Goal: Information Seeking & Learning: Learn about a topic

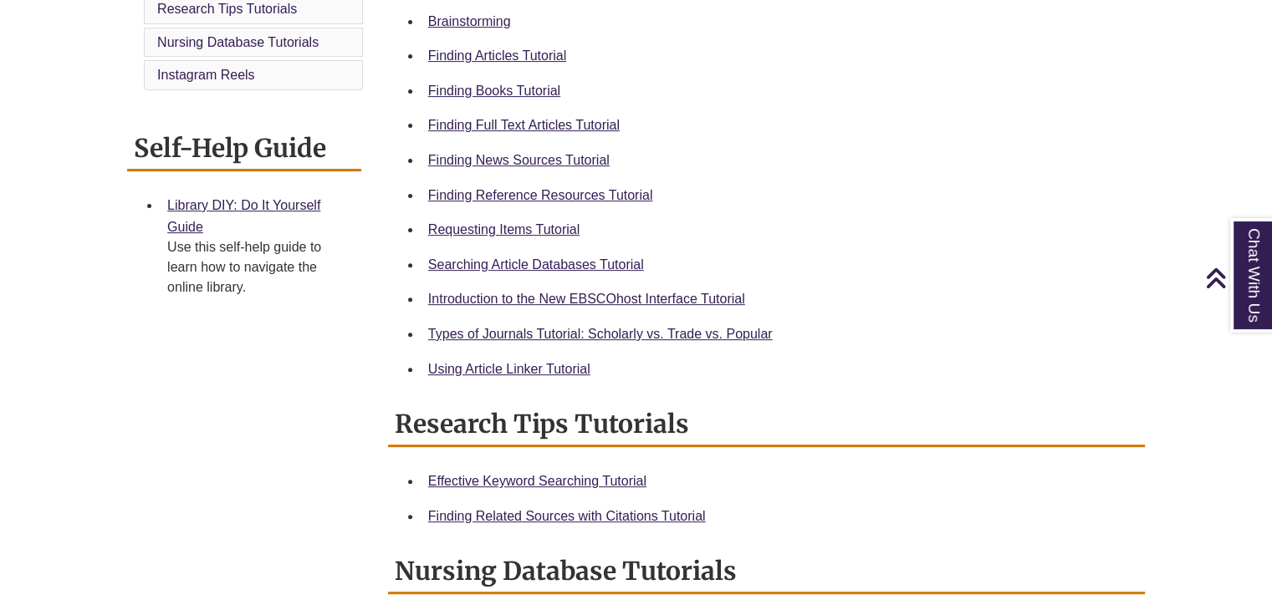
scroll to position [562, 0]
click at [484, 156] on link "Finding News Sources Tutorial" at bounding box center [518, 160] width 181 height 14
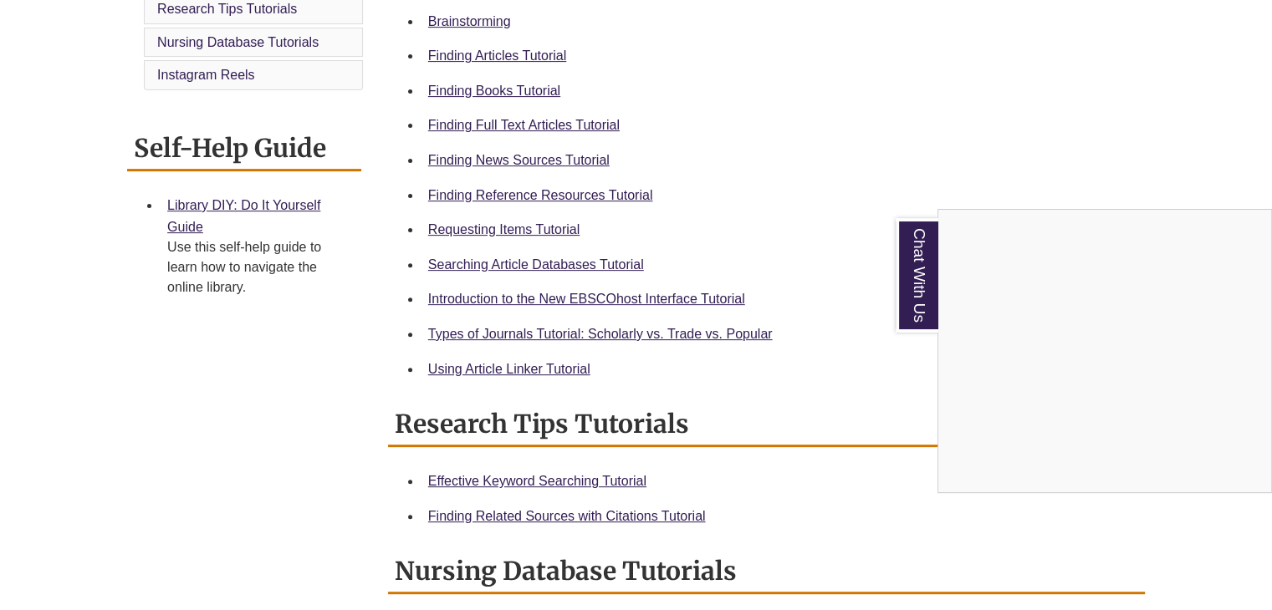
click at [258, 202] on div "Chat With Us" at bounding box center [636, 305] width 1272 height 610
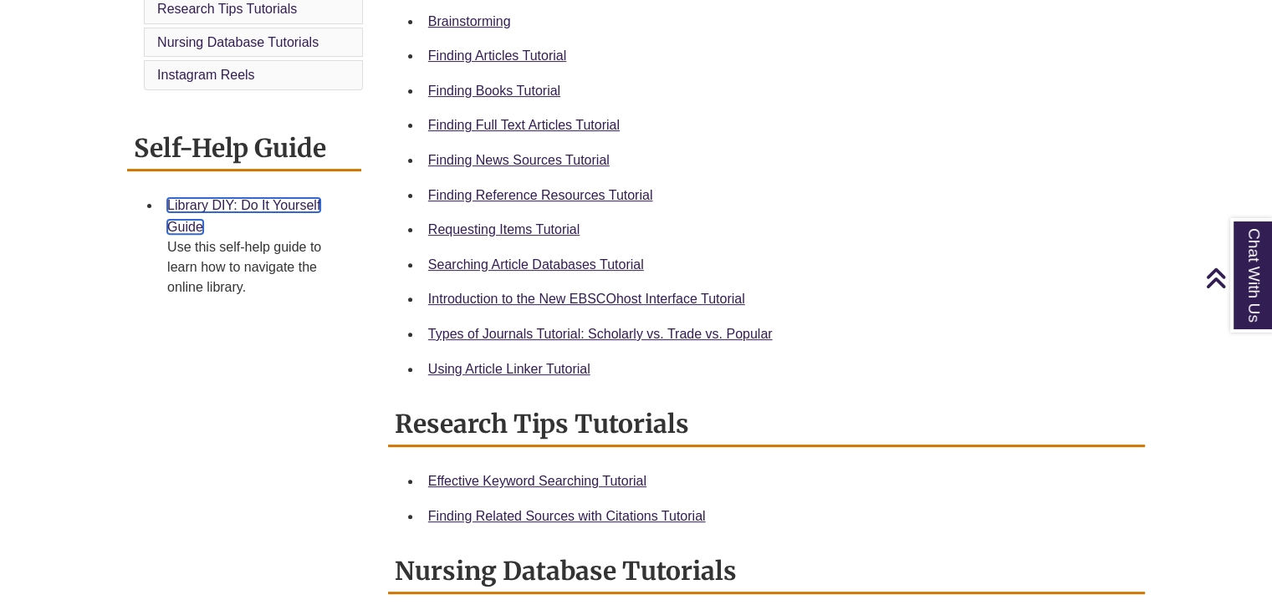
click at [232, 198] on link "Library DIY: Do It Yourself Guide" at bounding box center [243, 216] width 153 height 36
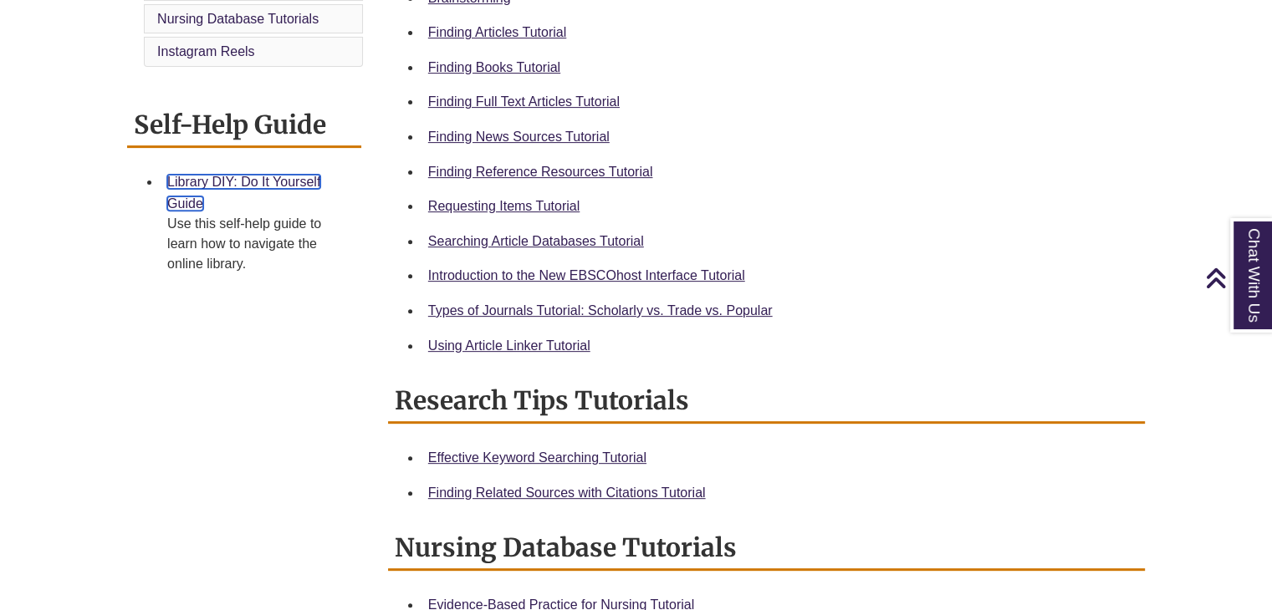
scroll to position [587, 0]
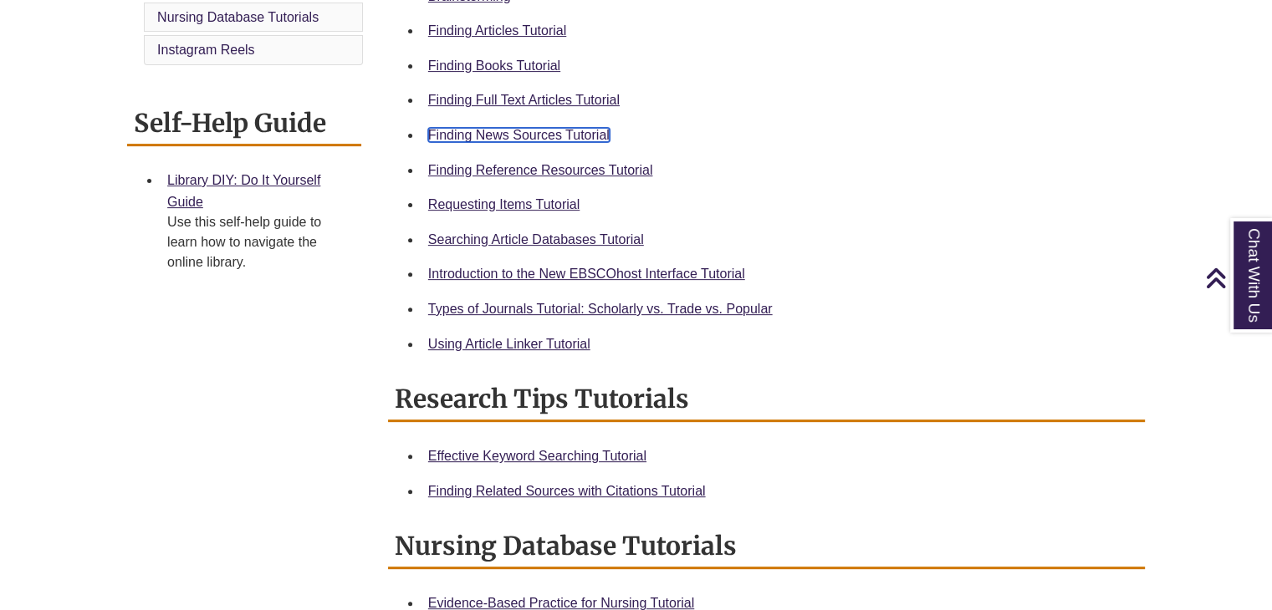
click at [482, 134] on link "Finding News Sources Tutorial" at bounding box center [518, 135] width 181 height 14
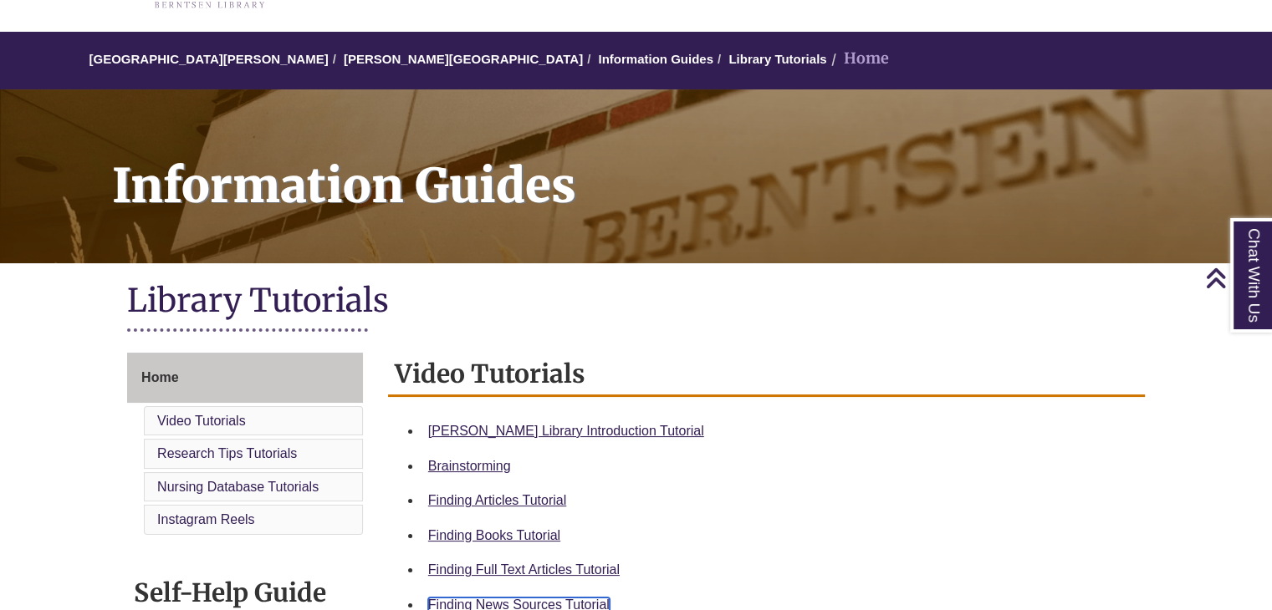
scroll to position [0, 0]
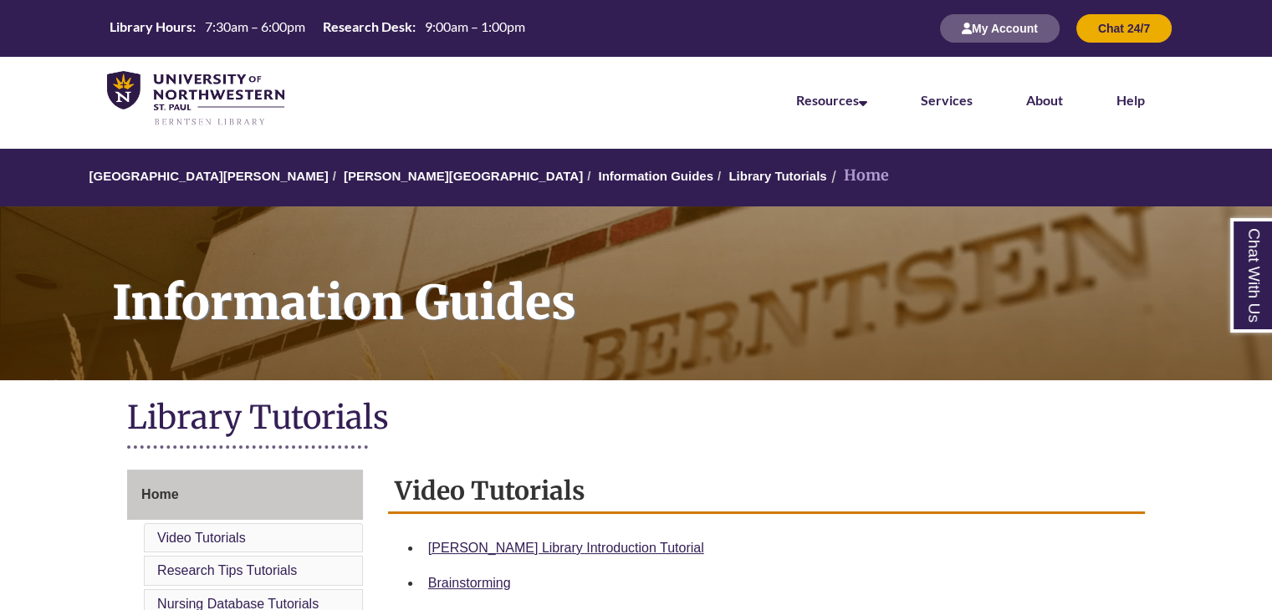
click at [827, 178] on li "Home" at bounding box center [858, 176] width 62 height 24
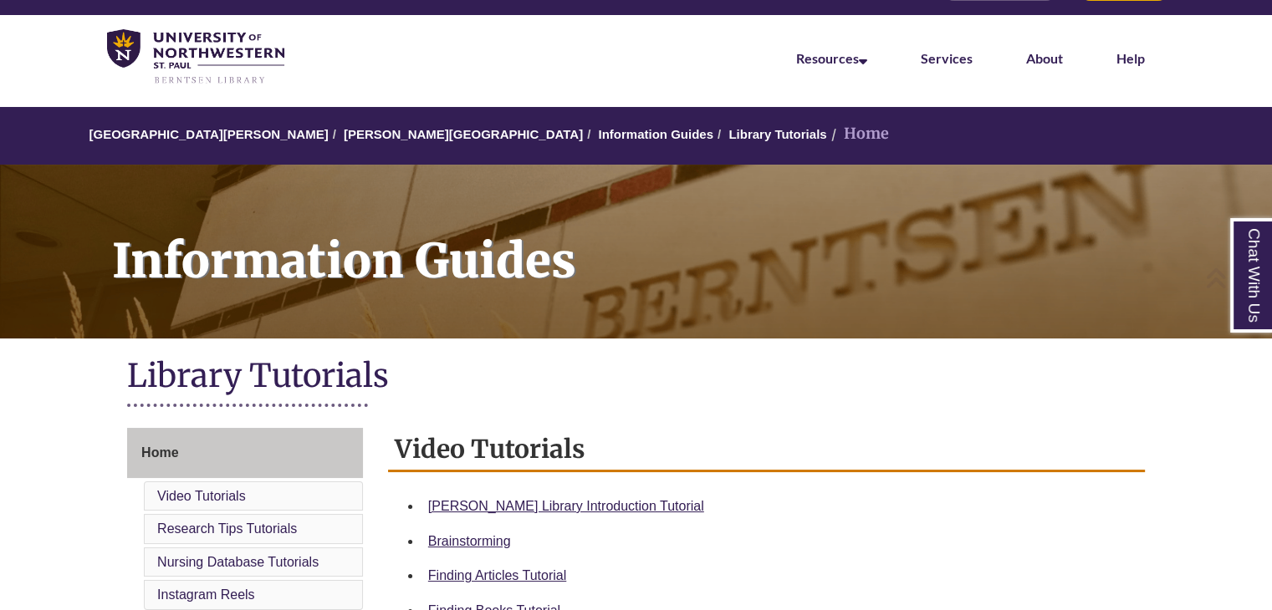
scroll to position [43, 0]
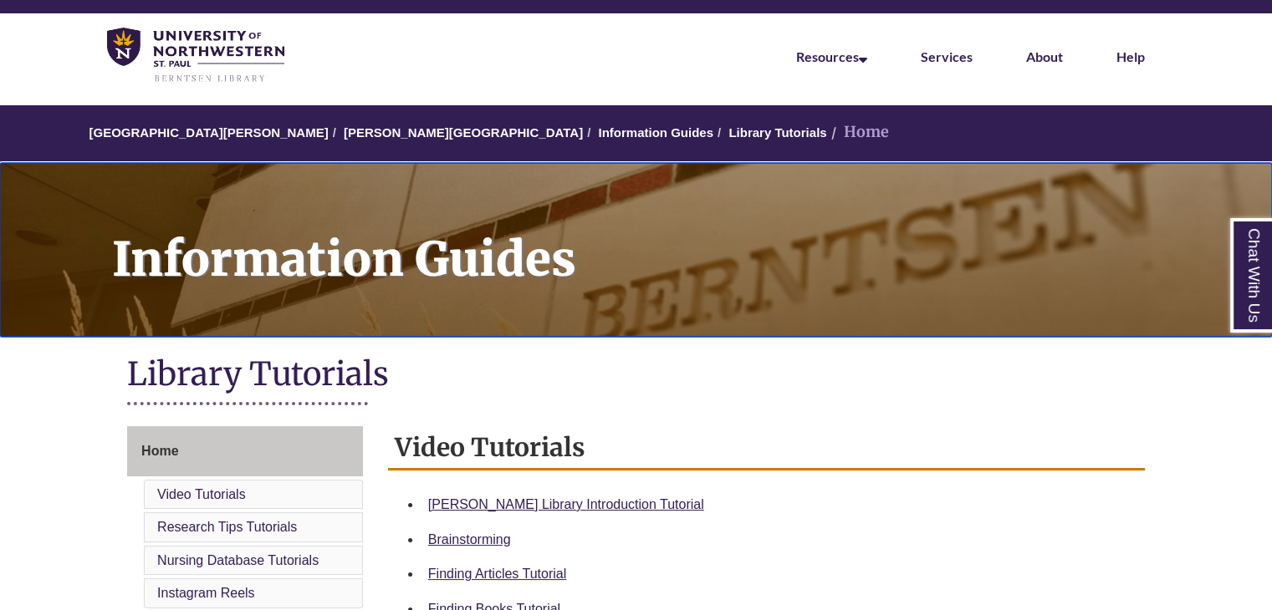
click at [699, 249] on h1 "Information Guides" at bounding box center [683, 239] width 1178 height 152
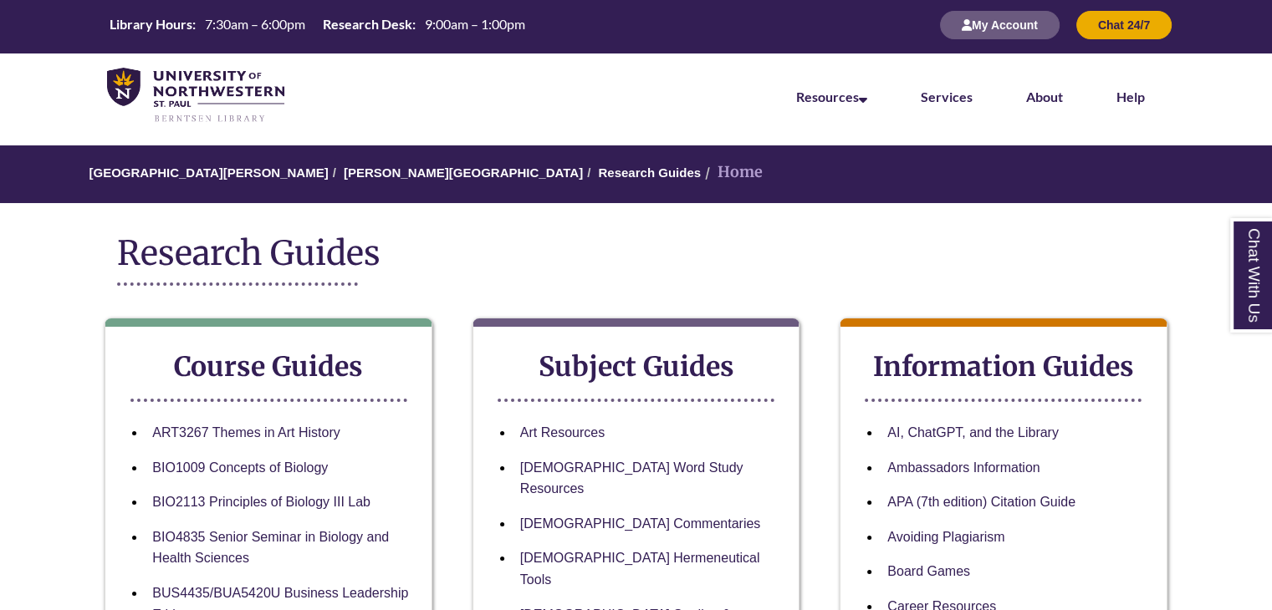
scroll to position [3, 0]
click at [371, 175] on link "[PERSON_NAME][GEOGRAPHIC_DATA]" at bounding box center [463, 173] width 239 height 14
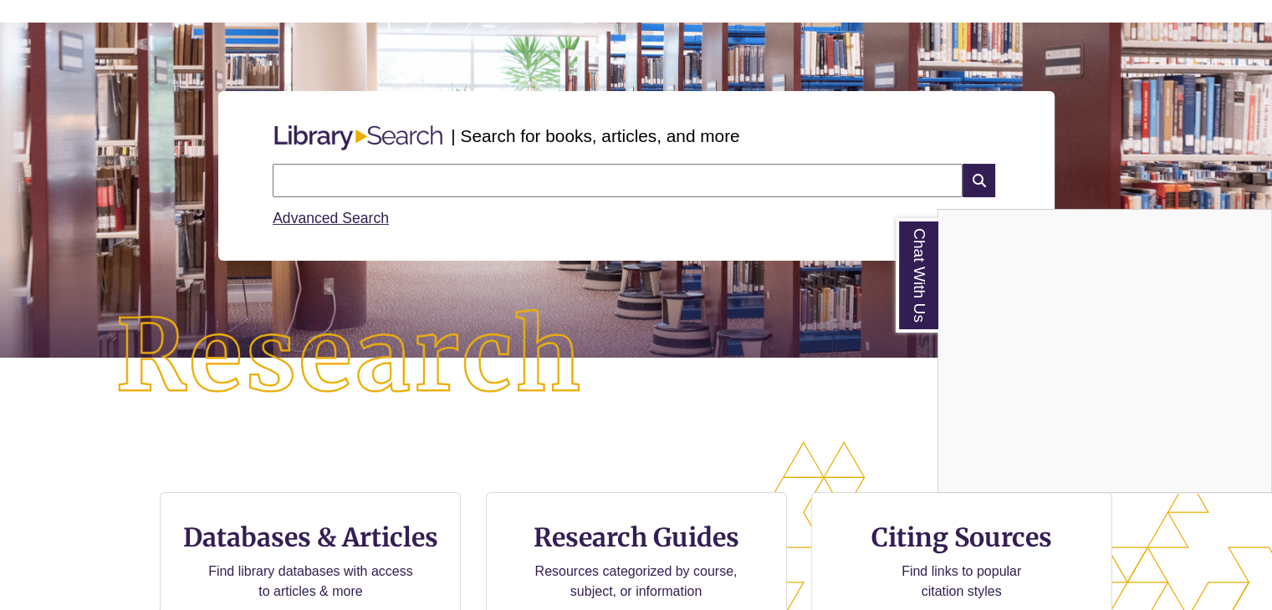
scroll to position [124, 0]
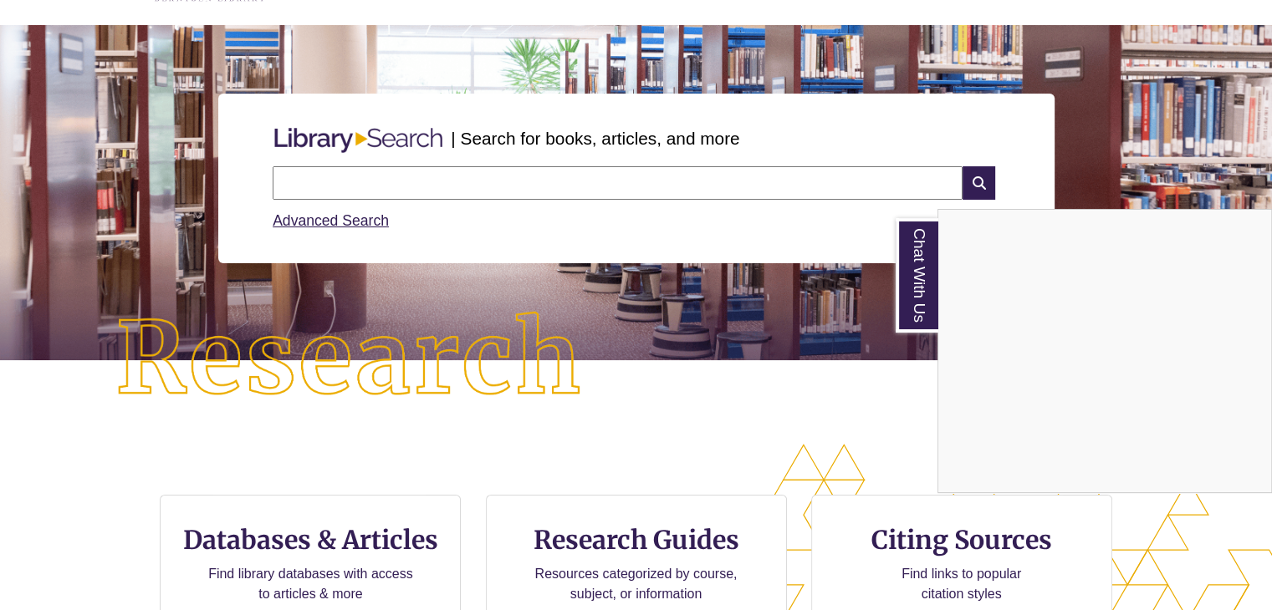
click at [391, 178] on div "Chat With Us" at bounding box center [636, 305] width 1272 height 610
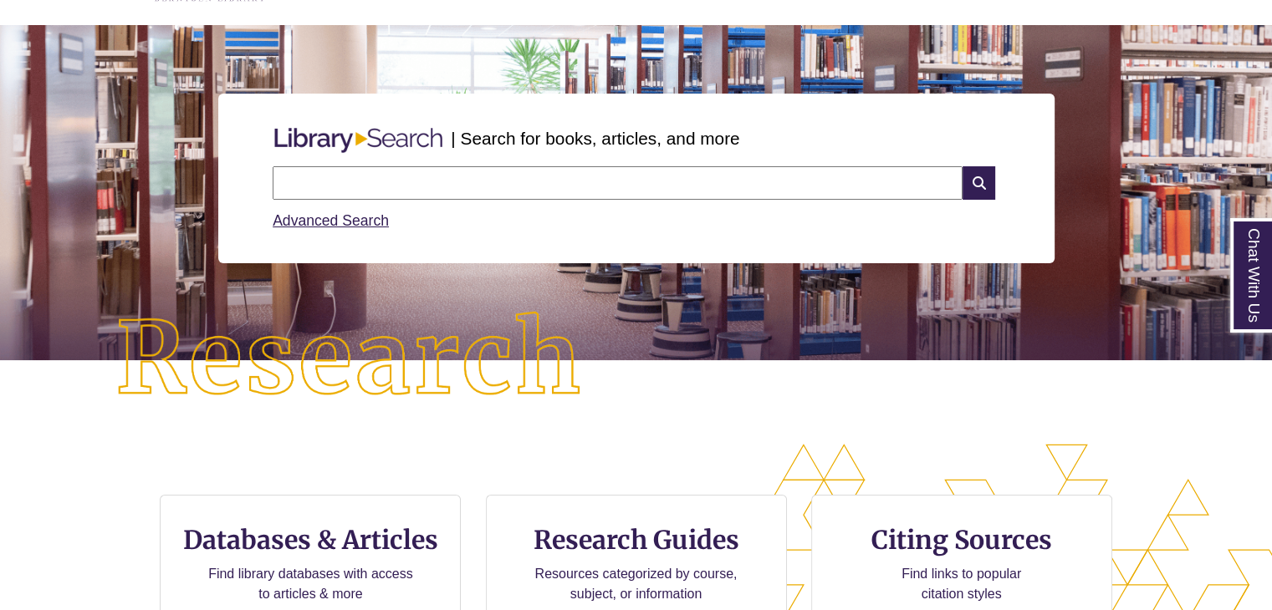
click at [384, 191] on input "text" at bounding box center [618, 182] width 690 height 33
type input "**********"
click at [975, 171] on icon at bounding box center [978, 182] width 32 height 33
